Goal: Find contact information: Find contact information

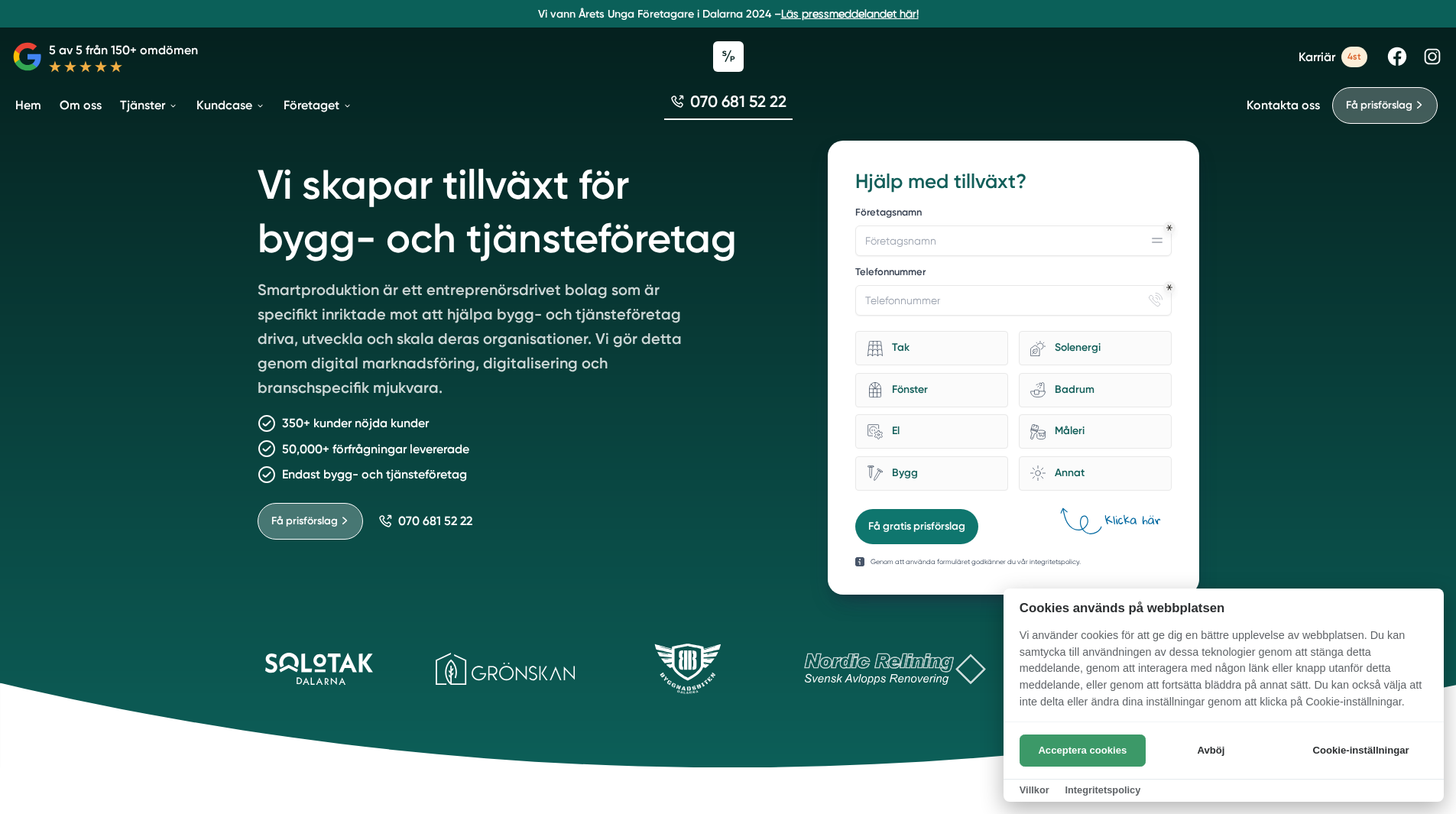
click at [1061, 742] on button "Acceptera cookies" at bounding box center [1082, 751] width 126 height 32
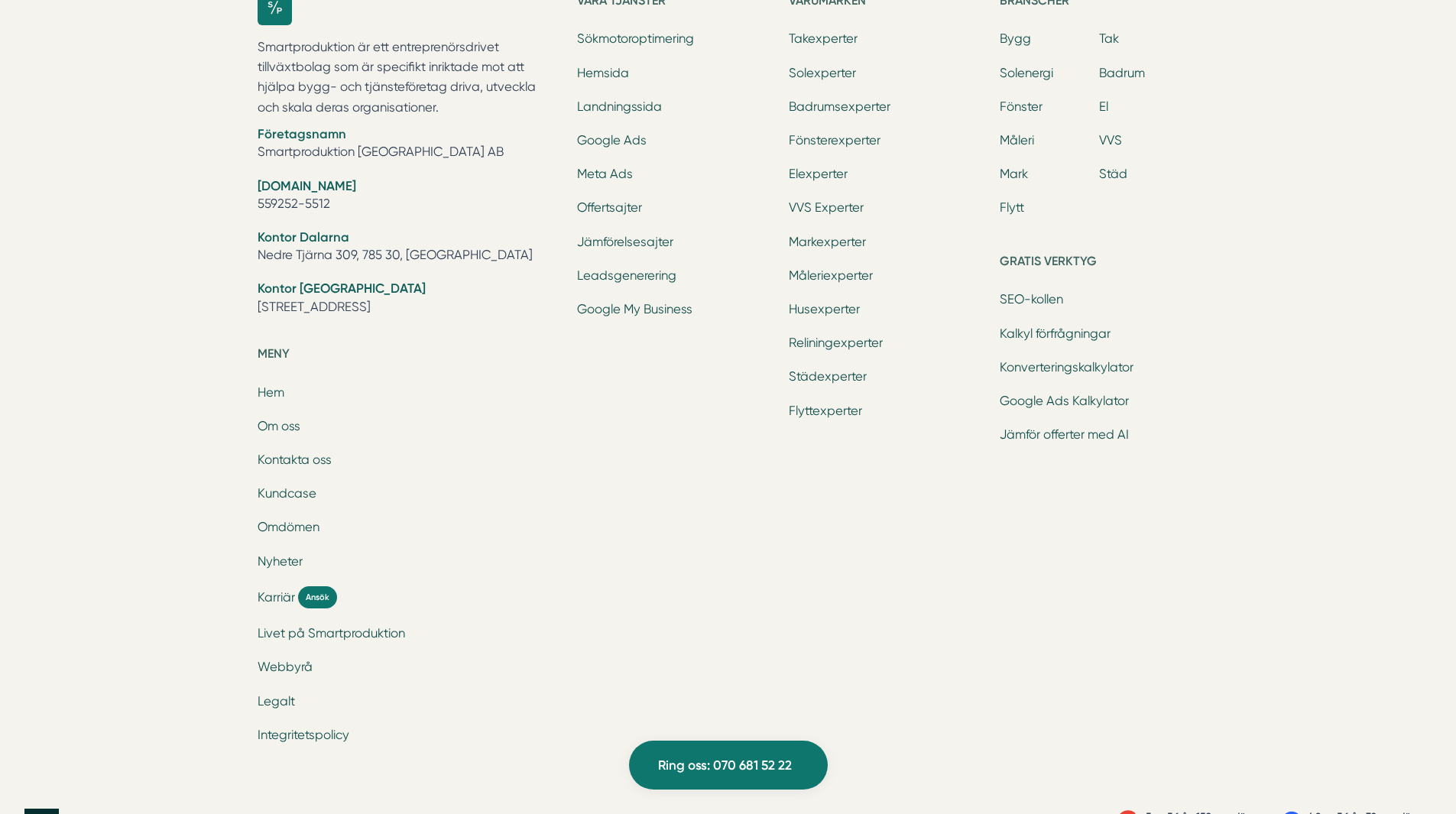
scroll to position [4866, 0]
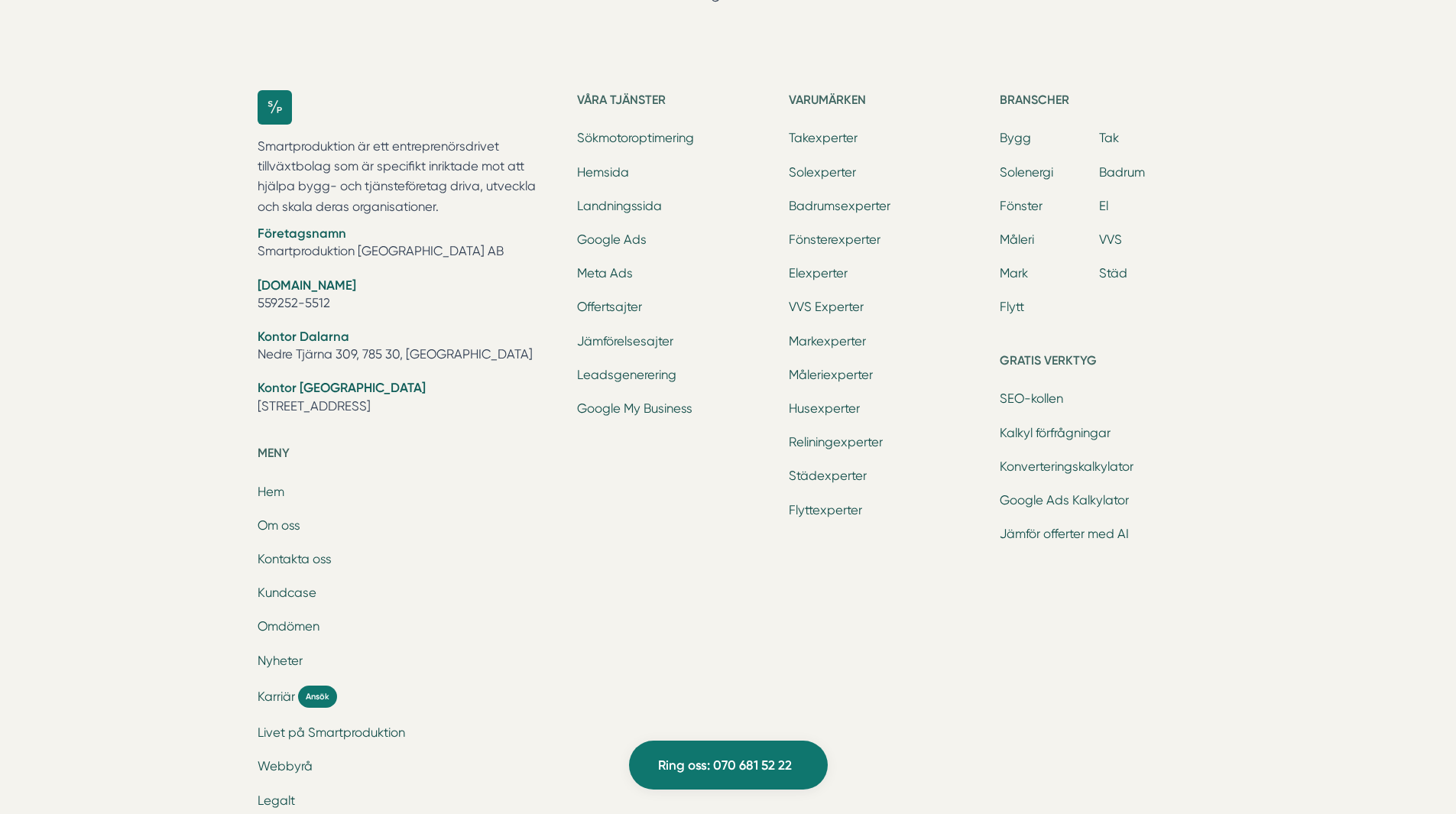
drag, startPoint x: 489, startPoint y: 412, endPoint x: 222, endPoint y: 414, distance: 267.0
click at [222, 414] on div "Ring oss 070 681 52 22 Smartproduktion är ett entreprenörsdrivet tillväxtbolag …" at bounding box center [728, 361] width 1456 height 1045
click at [520, 472] on div "Smartproduktion är ett entreprenörsdrivet tillväxtbolag som är specifikt inrikt…" at bounding box center [408, 474] width 302 height 770
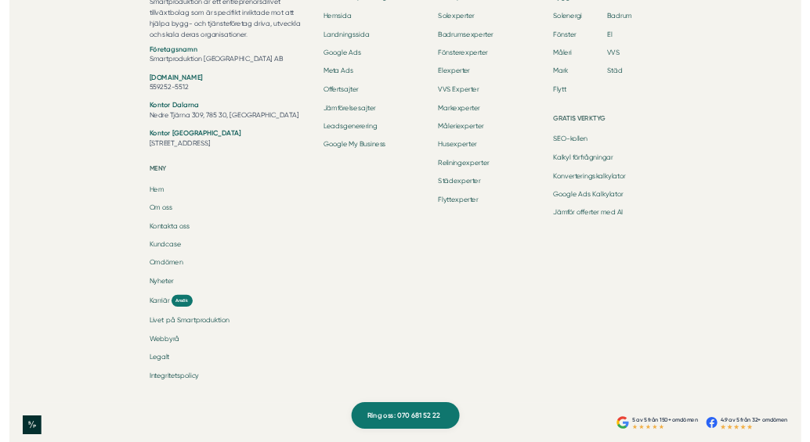
scroll to position [5143, 0]
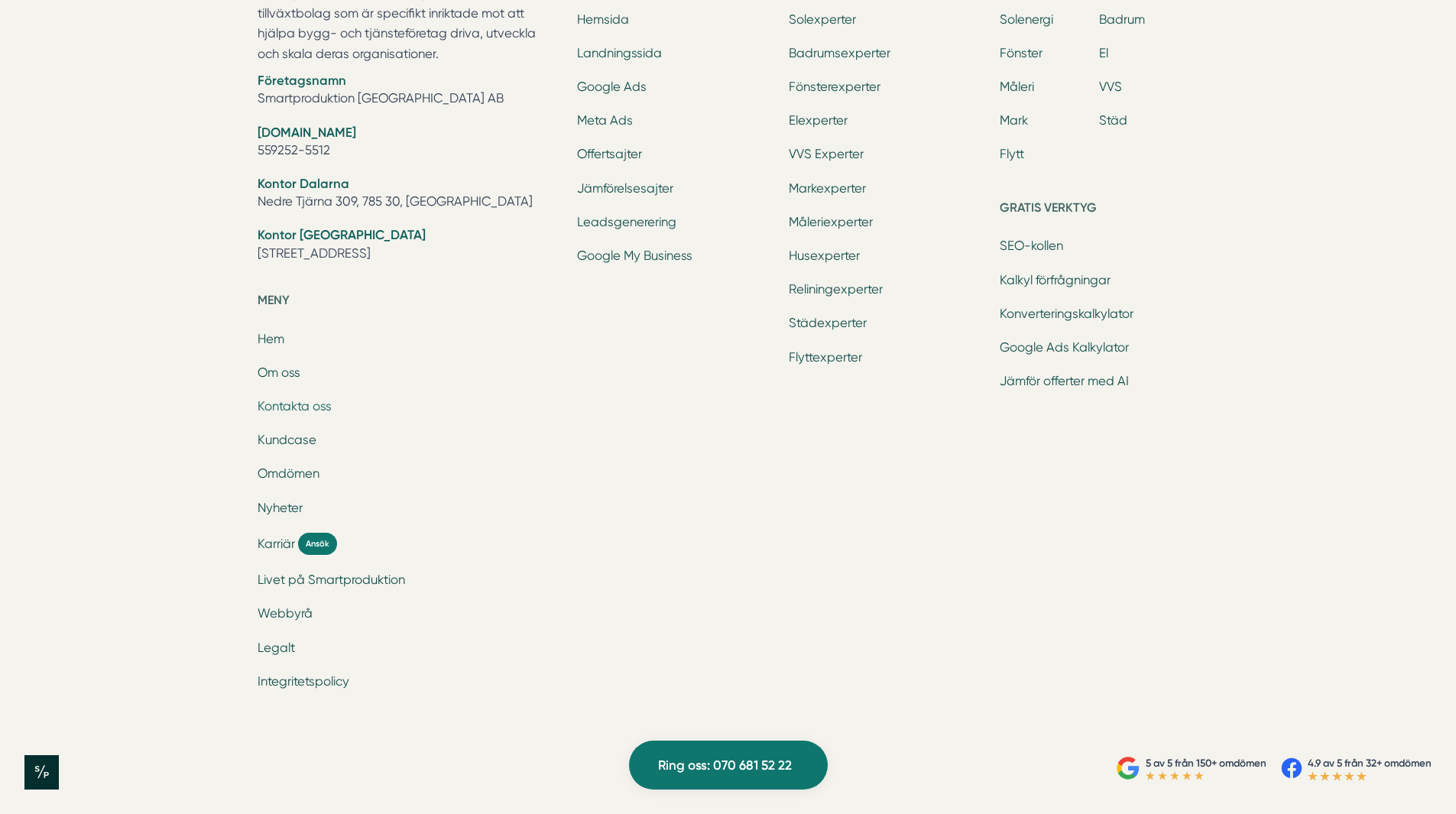
click at [287, 403] on link "Kontakta oss" at bounding box center [295, 406] width 74 height 15
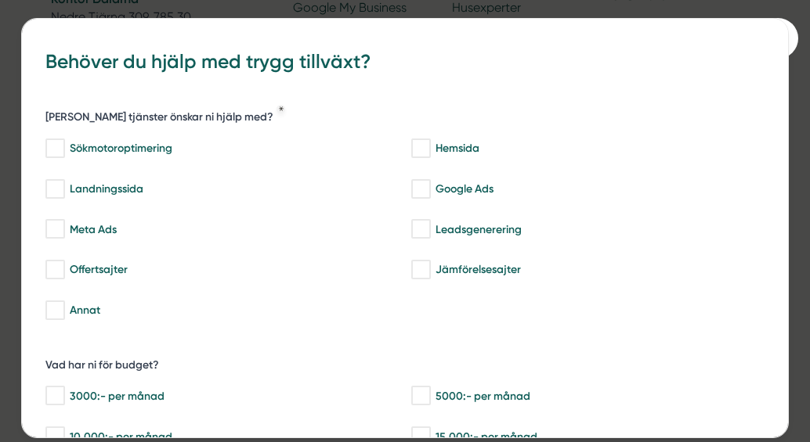
scroll to position [5137, 0]
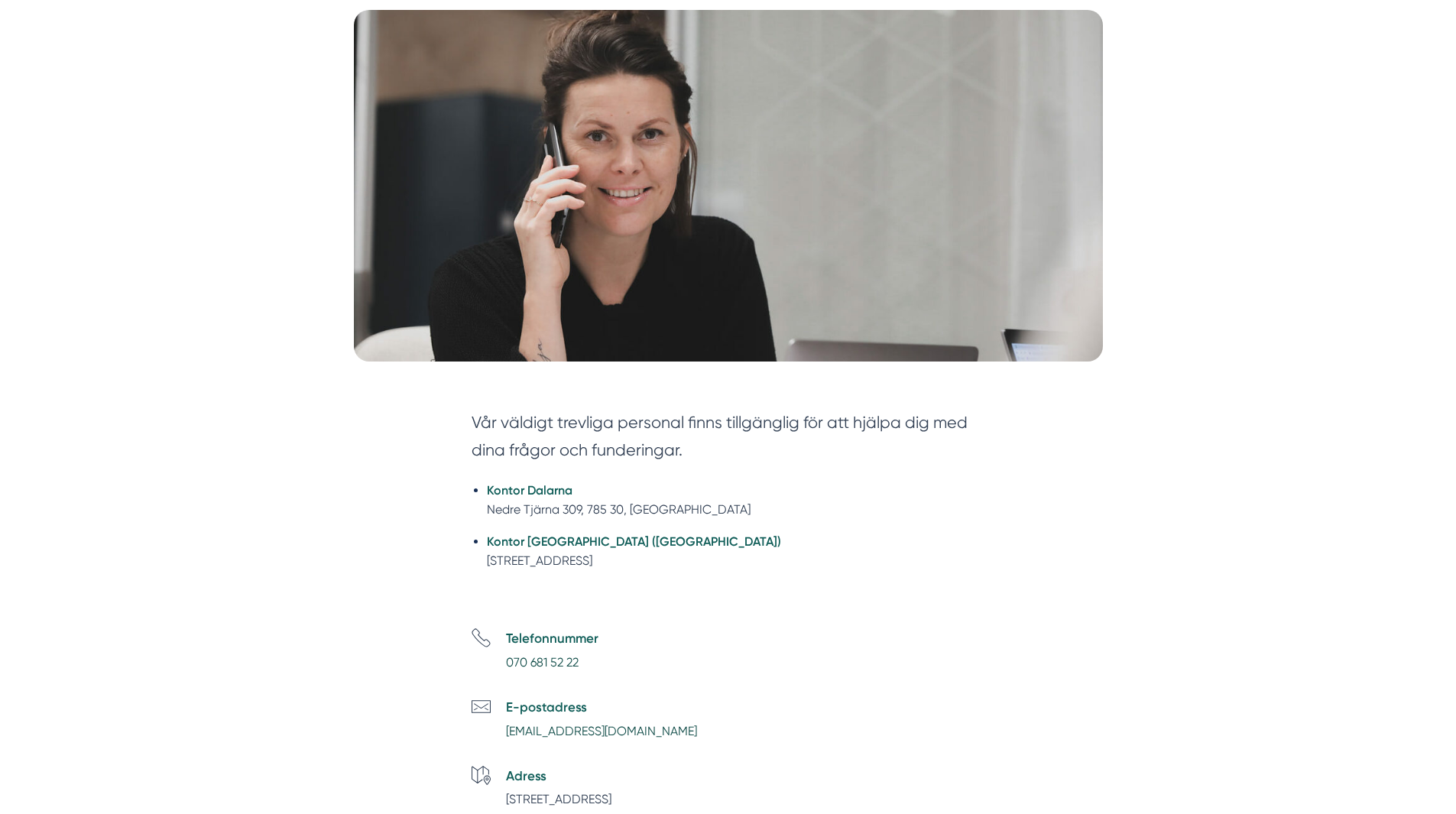
scroll to position [383, 0]
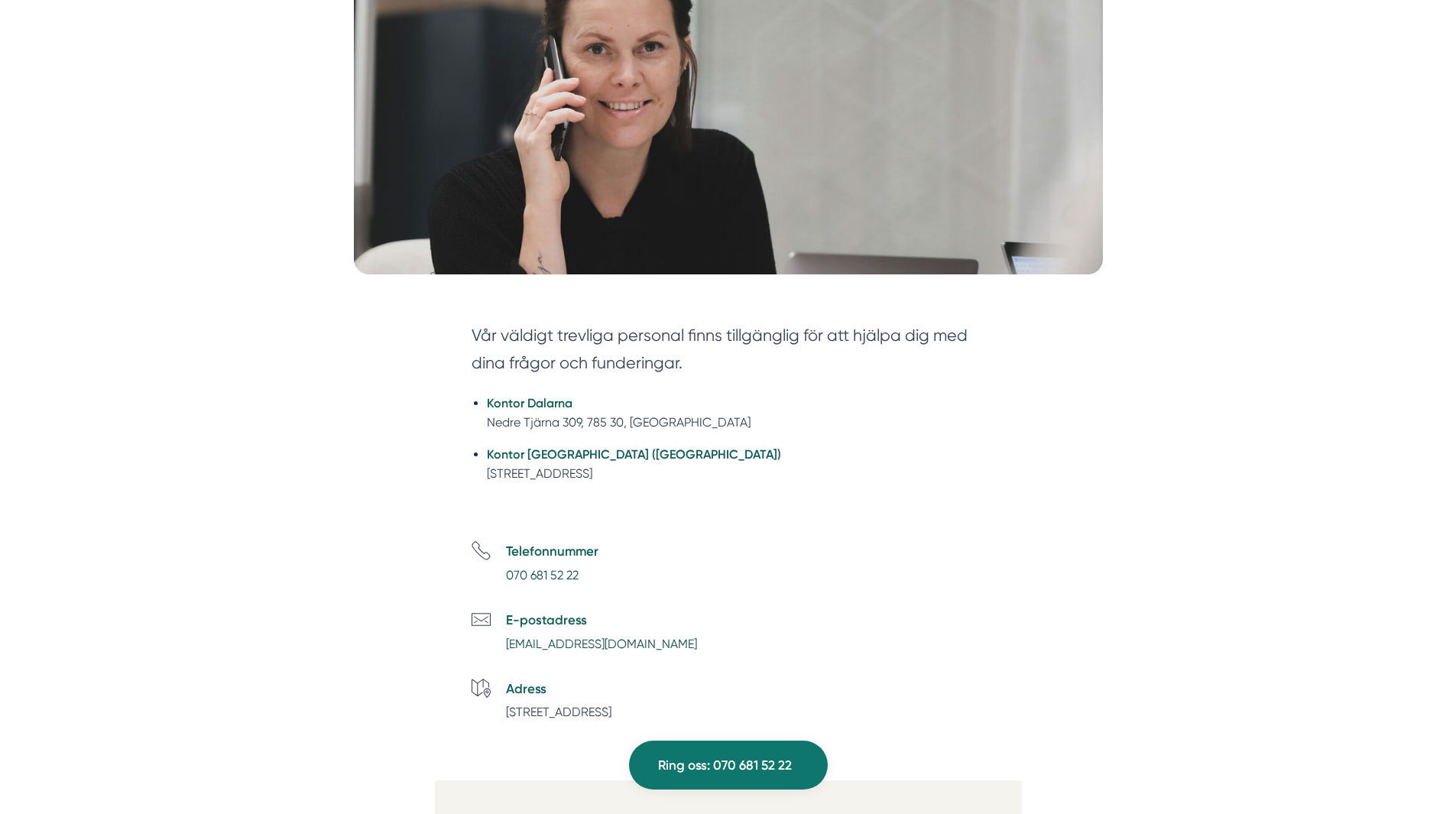
drag, startPoint x: 671, startPoint y: 476, endPoint x: 428, endPoint y: 382, distance: 260.5
click at [428, 382] on div "Vår väldigt trevliga personal finns tillgänglig för att hjälpa dig med dina frå…" at bounding box center [728, 789] width 1419 height 980
click at [1017, 503] on div "Vår väldigt trevliga personal finns tillgänglig för att hjälpa dig med dina frå…" at bounding box center [728, 412] width 586 height 227
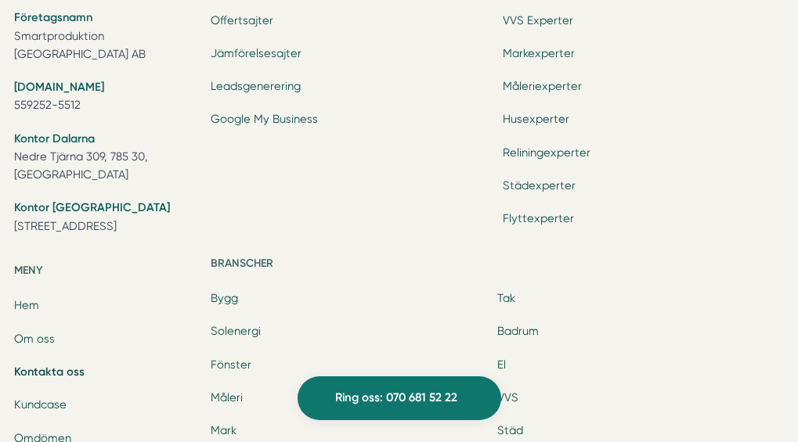
scroll to position [1982, 0]
